Goal: Information Seeking & Learning: Learn about a topic

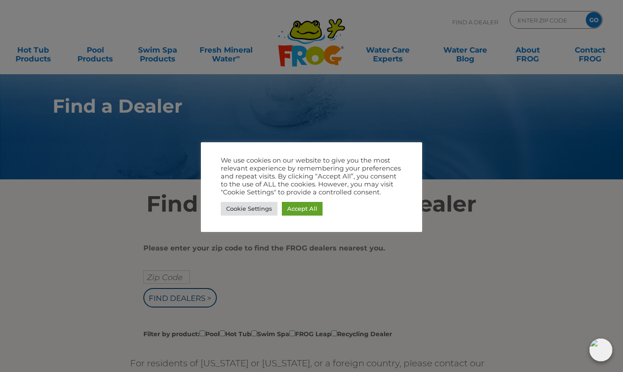
click at [301, 205] on link "Accept All" at bounding box center [302, 209] width 41 height 14
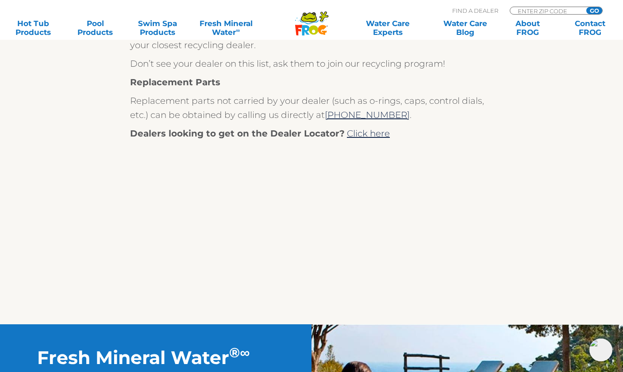
scroll to position [427, 0]
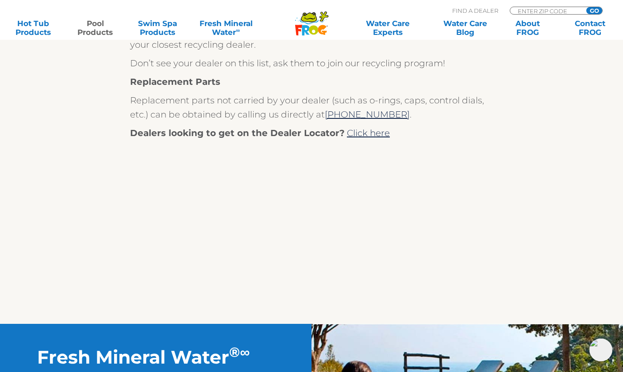
click at [92, 32] on link "Pool Products" at bounding box center [95, 28] width 48 height 18
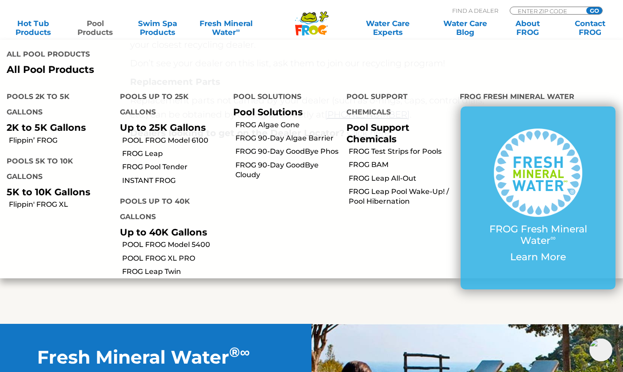
click at [139, 136] on link "POOL FROG Model 6100" at bounding box center [174, 141] width 104 height 10
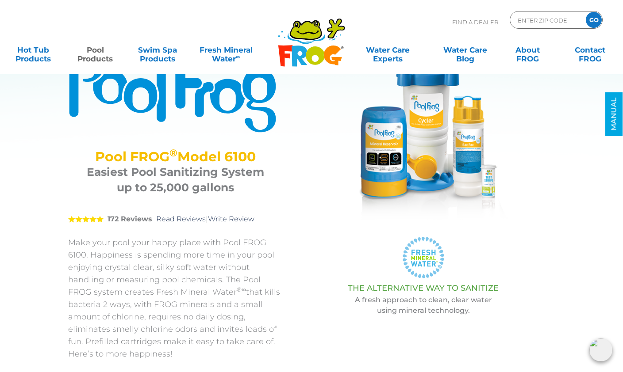
scroll to position [55, 0]
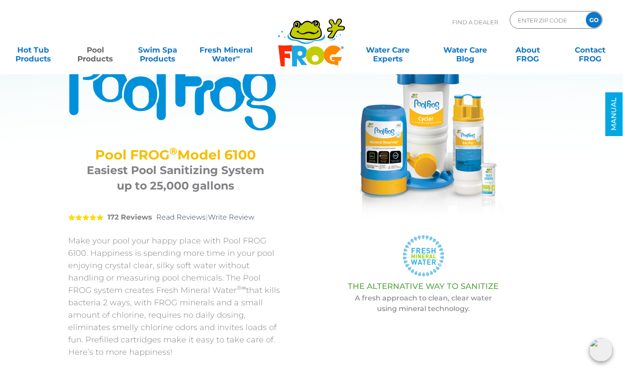
click at [85, 59] on link "Pool Products" at bounding box center [95, 50] width 48 height 18
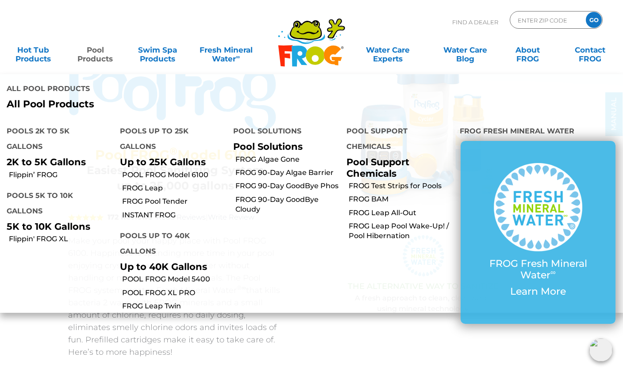
click at [138, 210] on link "INSTANT FROG" at bounding box center [174, 215] width 104 height 10
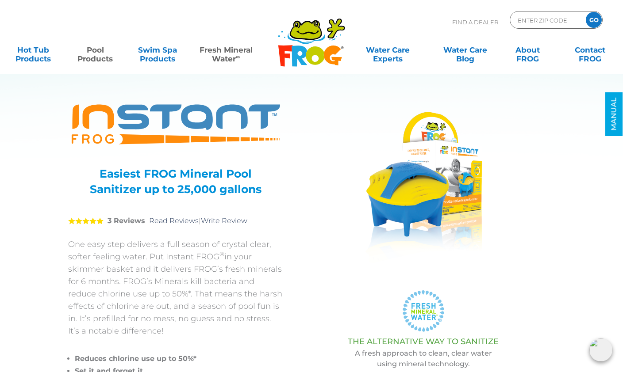
click at [214, 55] on link "Fresh Mineral Water ∞" at bounding box center [225, 50] width 61 height 18
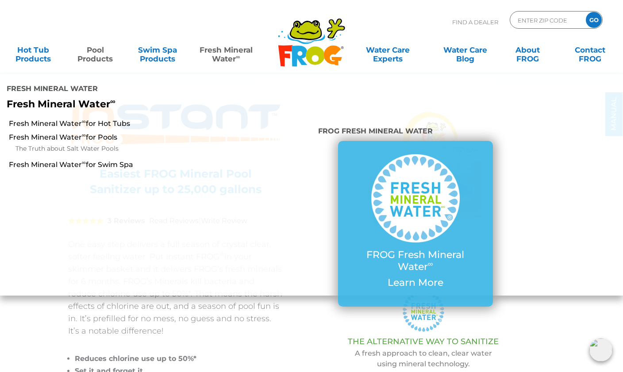
click at [31, 133] on link "Fresh Mineral Water ∞ for Pools" at bounding box center [108, 138] width 199 height 10
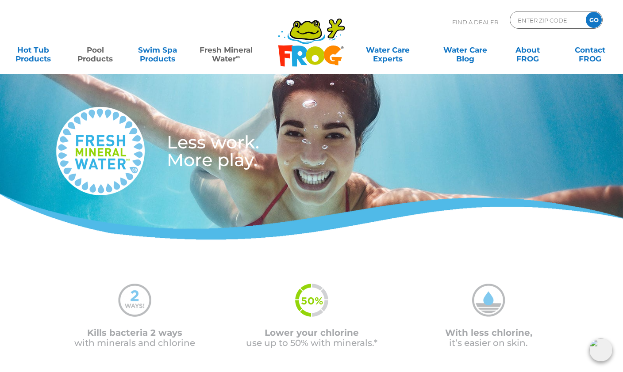
click at [96, 59] on link "Pool Products" at bounding box center [95, 50] width 48 height 18
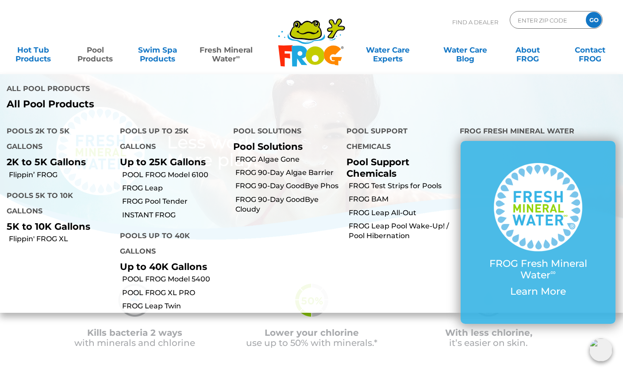
click at [125, 184] on link "FROG Leap" at bounding box center [174, 189] width 104 height 10
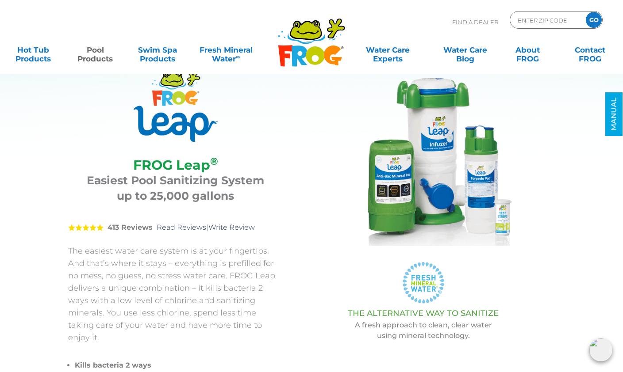
scroll to position [30, 0]
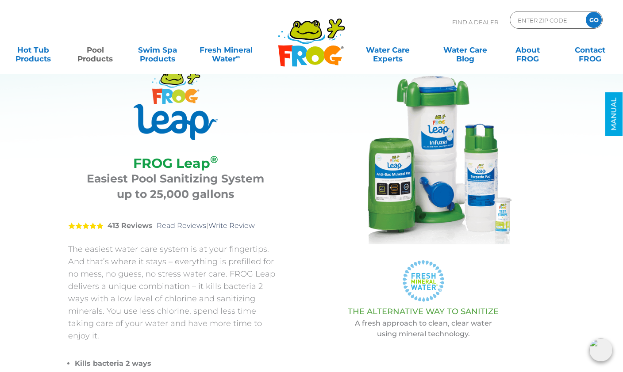
click at [93, 56] on link "Pool Products" at bounding box center [95, 50] width 48 height 18
click at [546, 290] on div "FROG Leap ® FROG Leap ® Easiest Pool Sanitizing System up to 25,000 gallons 5 4…" at bounding box center [304, 234] width 517 height 418
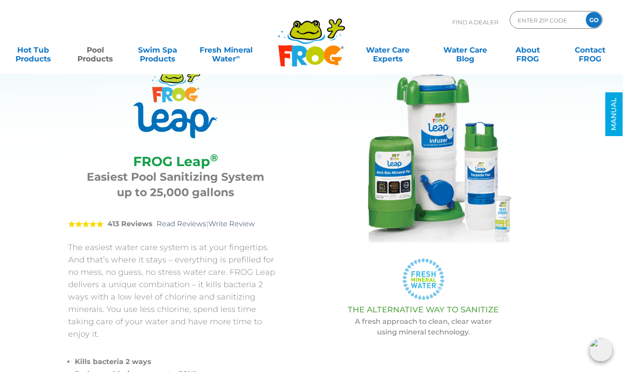
scroll to position [0, 0]
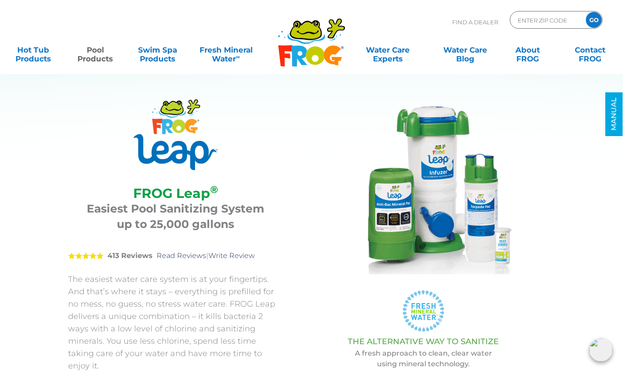
click at [84, 59] on link "Pool Products" at bounding box center [95, 50] width 48 height 18
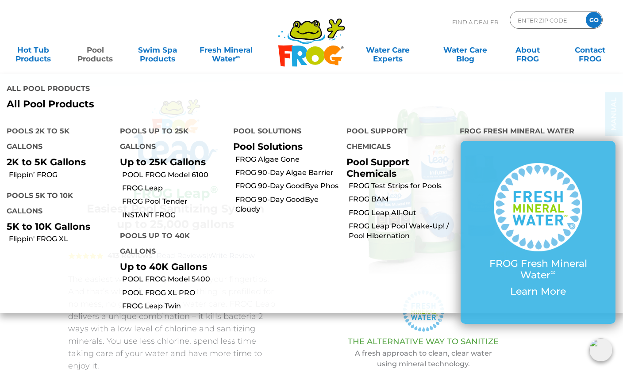
click at [128, 170] on link "POOL FROG Model 6100" at bounding box center [174, 175] width 104 height 10
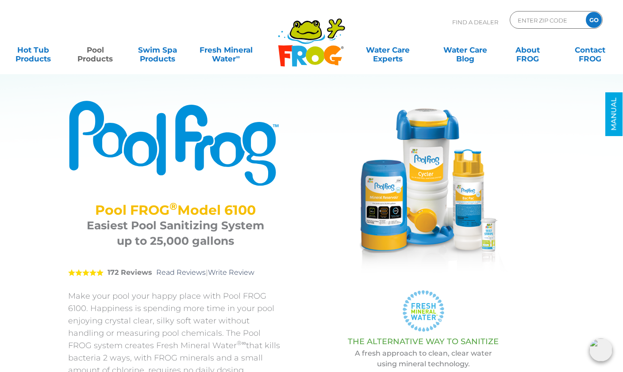
click at [96, 59] on link "Pool Products" at bounding box center [95, 50] width 48 height 18
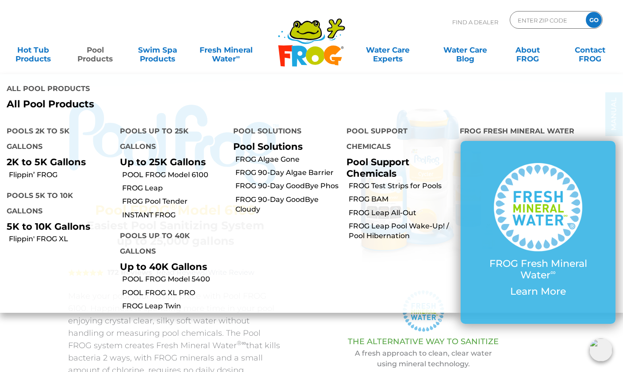
click at [135, 197] on link "FROG Pool Tender" at bounding box center [174, 202] width 104 height 10
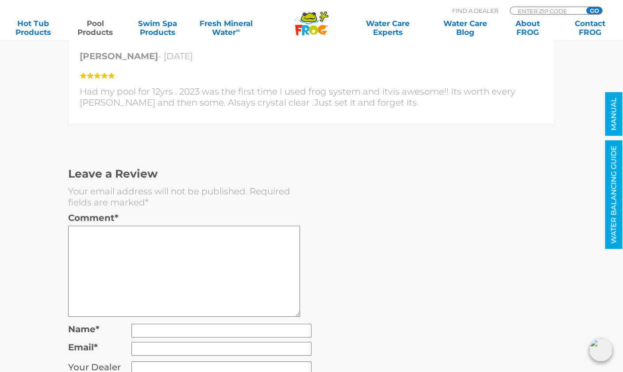
scroll to position [2112, 0]
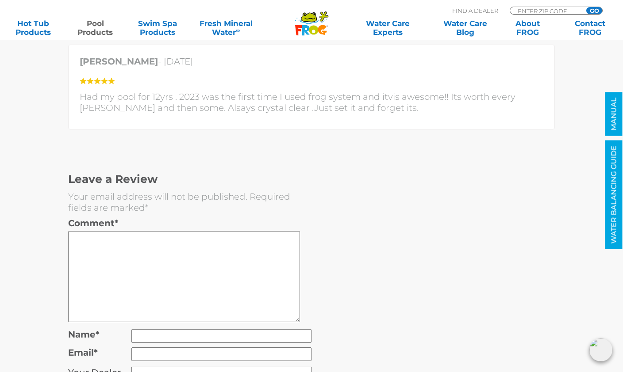
click at [106, 33] on link "Pool Products" at bounding box center [95, 28] width 48 height 18
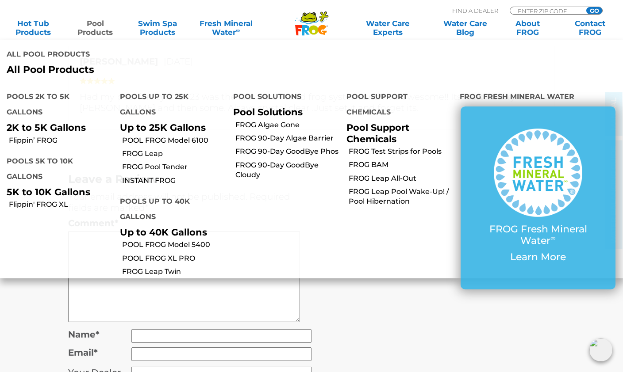
click at [142, 176] on link "INSTANT FROG" at bounding box center [174, 181] width 104 height 10
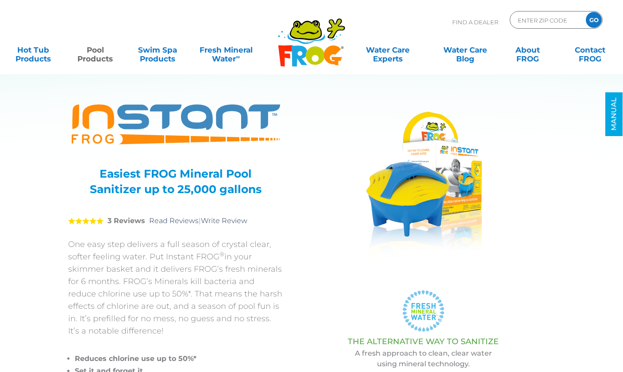
click at [89, 59] on link "Pool Products" at bounding box center [95, 50] width 48 height 18
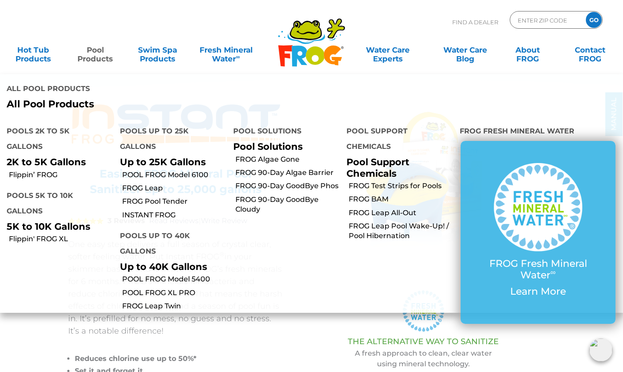
click at [136, 302] on link "FROG Leap Twin" at bounding box center [174, 307] width 104 height 10
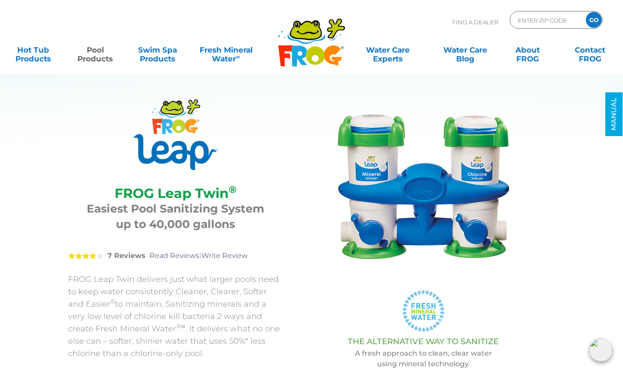
click at [93, 54] on link "Pool Products" at bounding box center [95, 50] width 48 height 18
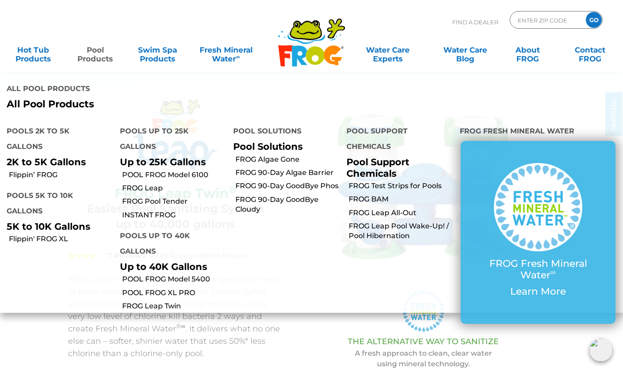
click at [135, 288] on link "POOL FROG XL PRO" at bounding box center [174, 293] width 104 height 10
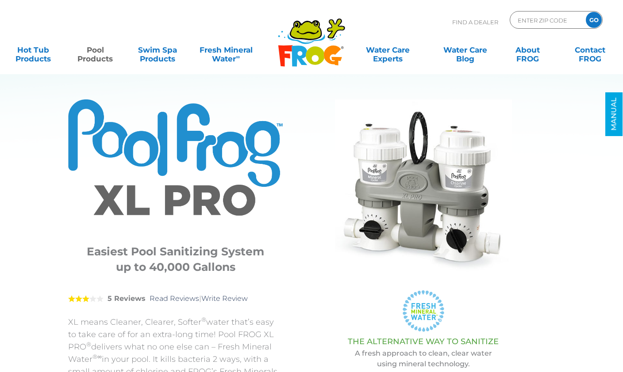
click at [96, 54] on link "Pool Products" at bounding box center [95, 50] width 48 height 18
click at [382, 369] on p "A fresh approach to clean, clear water using mineral technology." at bounding box center [423, 358] width 237 height 21
